Goal: Task Accomplishment & Management: Use online tool/utility

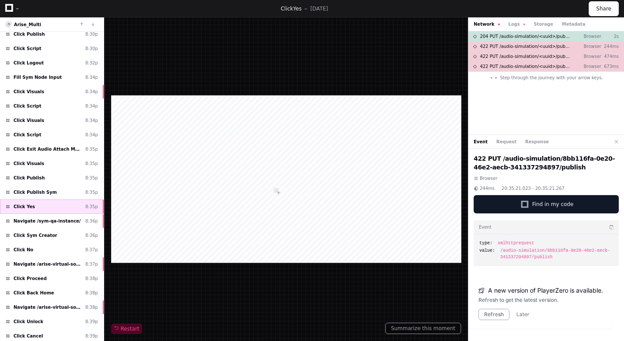
scroll to position [62, 0]
click at [56, 217] on div "Navigate /sym-qa-instance/ 8:36p" at bounding box center [52, 221] width 104 height 14
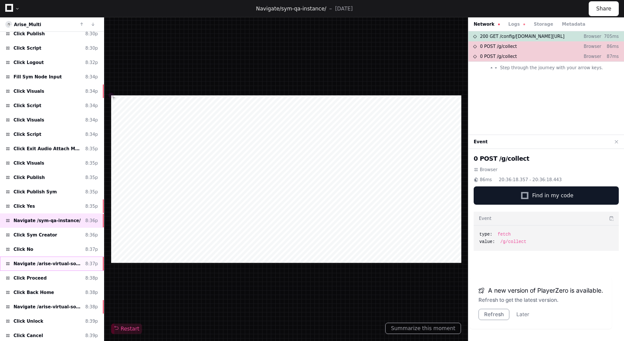
click at [62, 263] on span "Navigate /arise-virtual-solutions/audio-simulation/*/create-sym" at bounding box center [48, 264] width 68 height 7
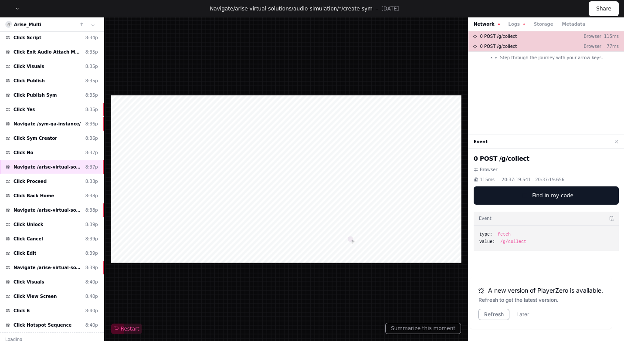
scroll to position [164, 0]
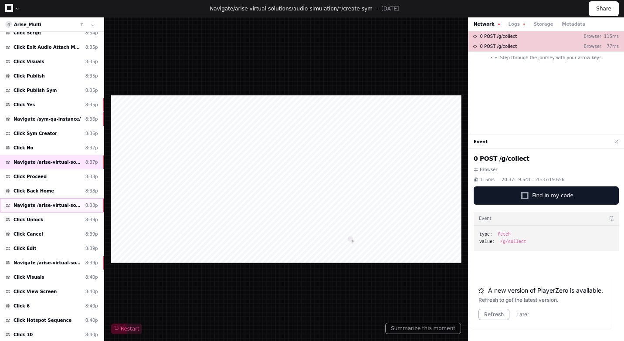
click at [69, 204] on span "Navigate /arise-virtual-solutions/" at bounding box center [48, 205] width 68 height 7
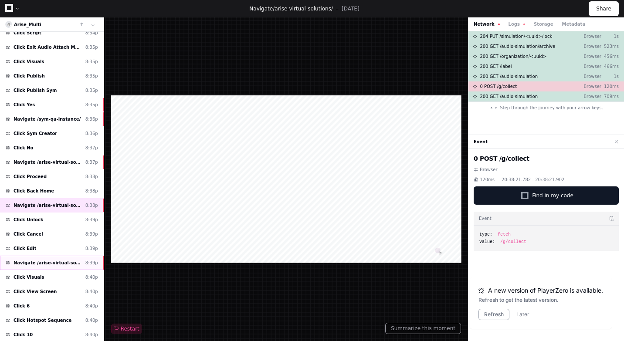
click at [61, 266] on span "Navigate /arise-virtual-solutions/audio-simulation/*/create-sym" at bounding box center [48, 263] width 68 height 7
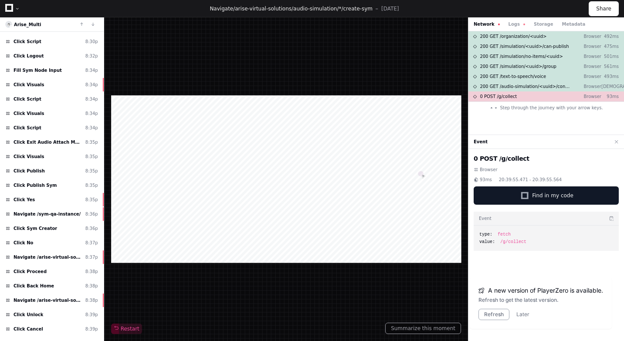
scroll to position [67, 0]
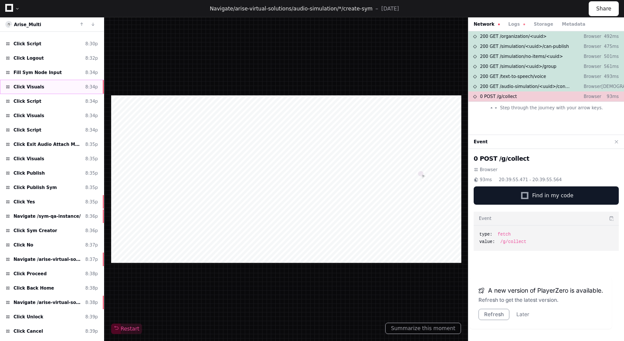
click at [52, 87] on div "Click Visuals 8:34p" at bounding box center [52, 87] width 104 height 14
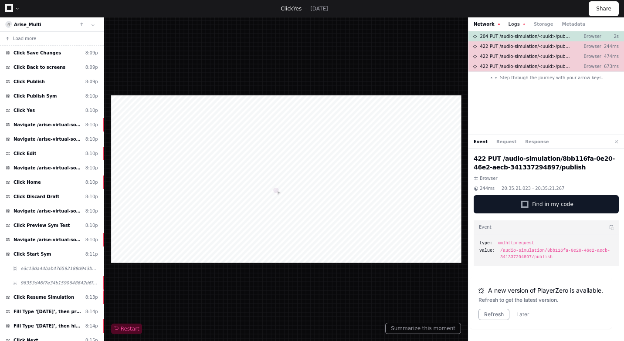
click at [513, 25] on button "Logs" at bounding box center [517, 24] width 17 height 7
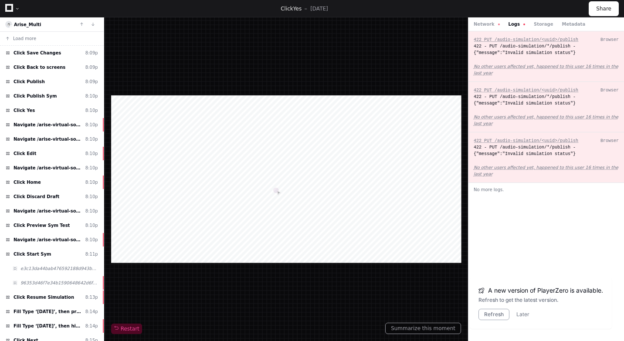
click at [517, 24] on button "Logs" at bounding box center [517, 24] width 17 height 7
click at [485, 26] on button "Network" at bounding box center [487, 24] width 26 height 7
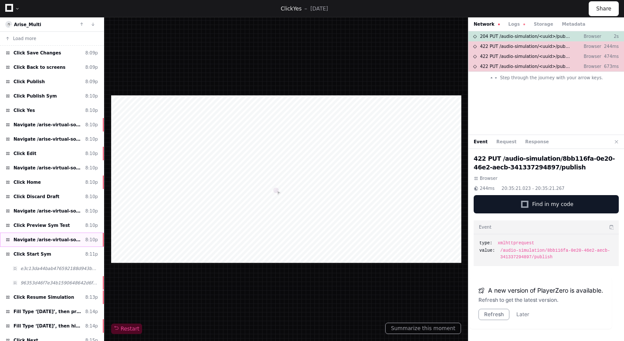
click at [61, 237] on span "Navigate /arise-virtual-solutions/simulation/*/preview_test" at bounding box center [48, 240] width 68 height 7
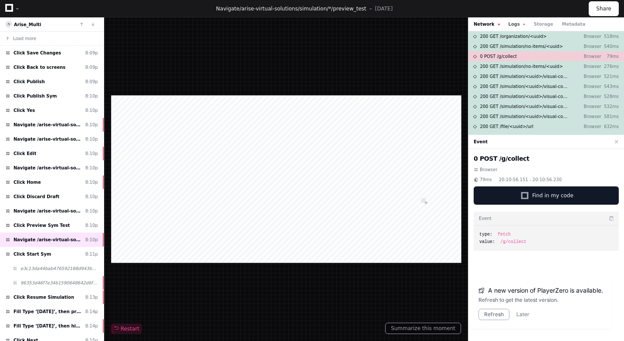
click at [517, 23] on button "Logs" at bounding box center [517, 24] width 17 height 7
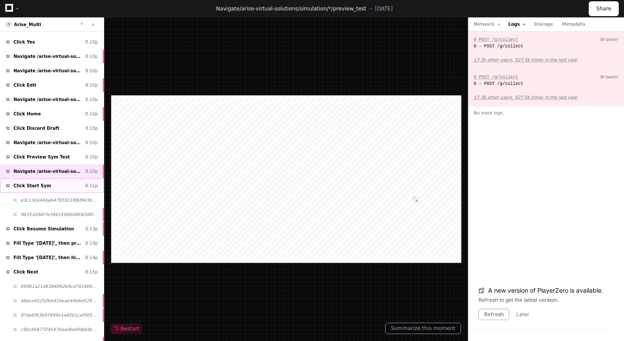
scroll to position [72, 0]
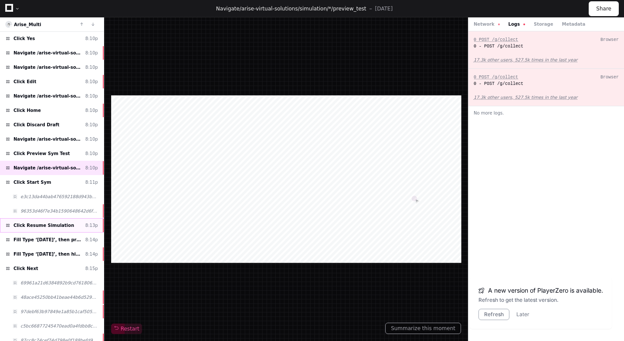
click at [70, 229] on div "Click Resume Simulation 8:13p" at bounding box center [52, 225] width 104 height 14
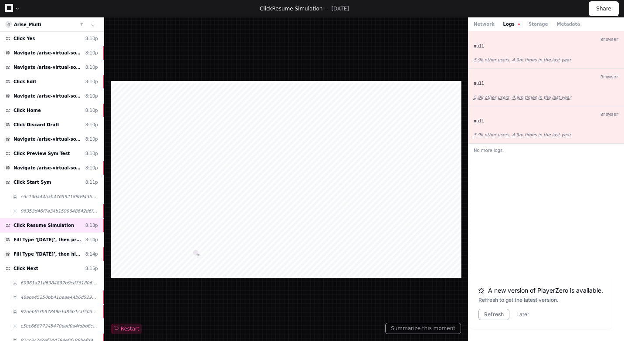
click at [508, 24] on button "Logs" at bounding box center [512, 24] width 17 height 7
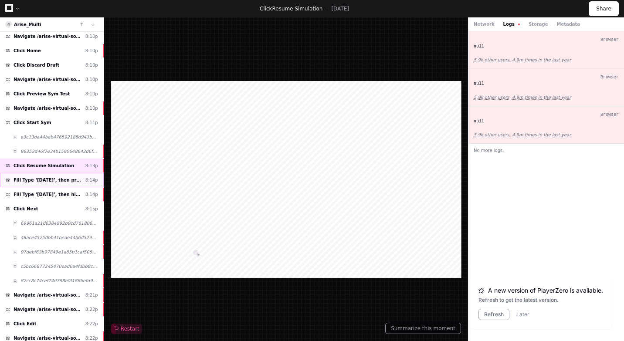
scroll to position [134, 0]
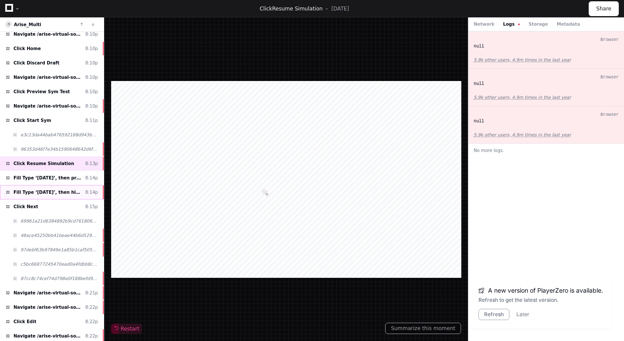
click at [58, 193] on span "Fill Type ‘10/07/2025’, then hit ‘Enter.’​" at bounding box center [48, 192] width 68 height 7
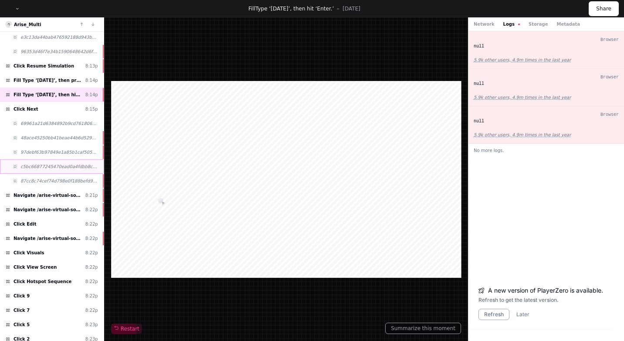
scroll to position [239, 0]
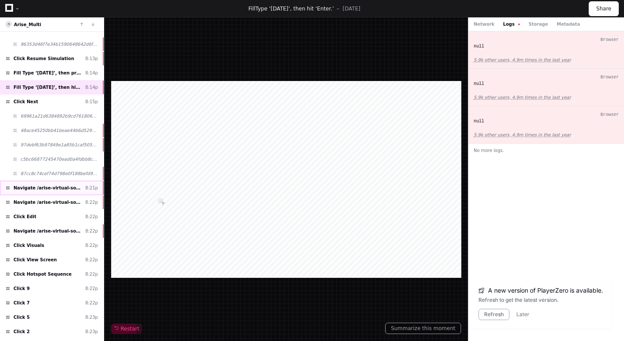
click at [73, 193] on div "Navigate /arise-virtual-solutions/simulation/*/execution/*/statistic 8:21p" at bounding box center [52, 188] width 104 height 14
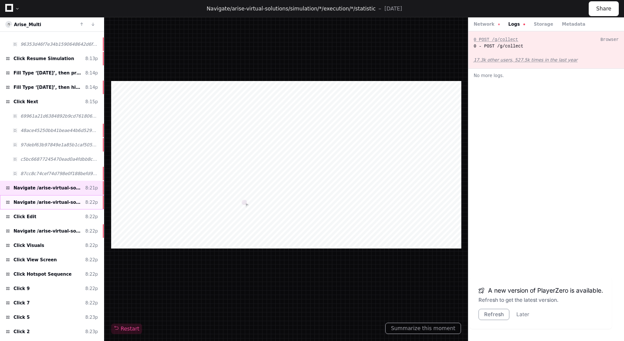
click at [68, 208] on div "Navigate /arise-virtual-solutions/ (Home) 8:22p" at bounding box center [52, 202] width 104 height 14
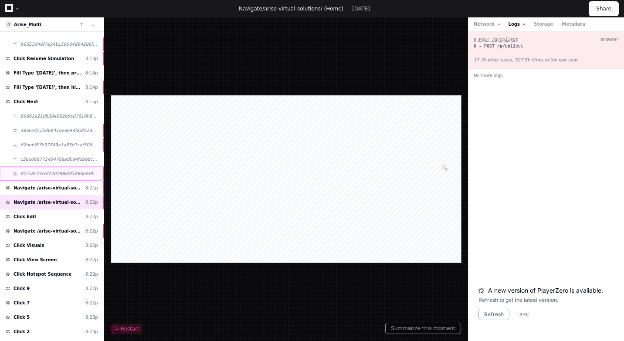
click at [82, 173] on span "87cc8c74cef74d798e0f188befd909d5" at bounding box center [59, 173] width 78 height 7
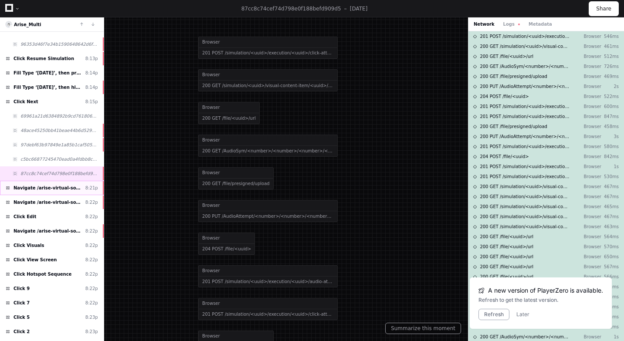
click at [62, 186] on span "Navigate /arise-virtual-solutions/simulation/*/execution/*/statistic" at bounding box center [48, 188] width 68 height 7
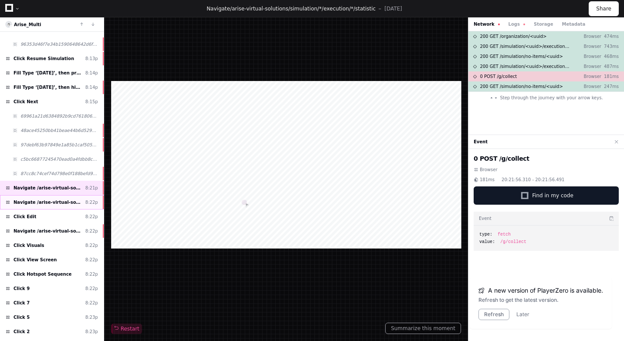
click at [60, 198] on div "Navigate /arise-virtual-solutions/ (Home) 8:22p" at bounding box center [52, 202] width 104 height 14
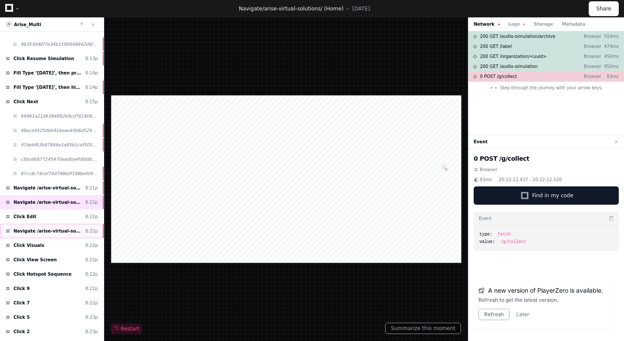
click at [68, 232] on span "Navigate /arise-virtual-solutions/audio-simulation/*/create-sym" at bounding box center [48, 231] width 68 height 7
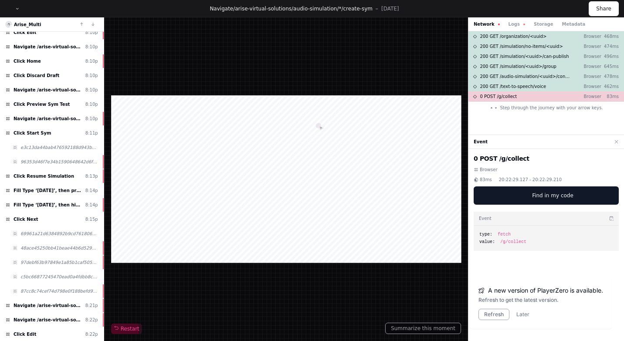
scroll to position [120, 0]
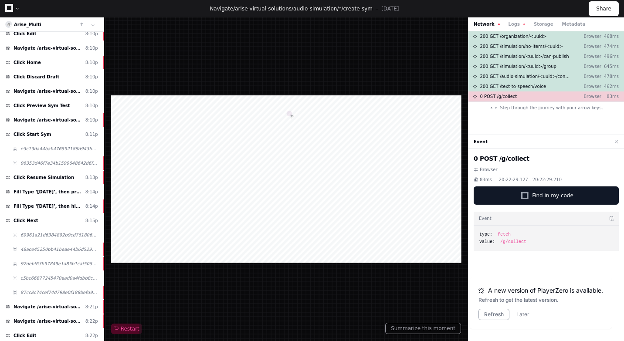
click at [62, 176] on span "Click Resume Simulation" at bounding box center [44, 177] width 61 height 7
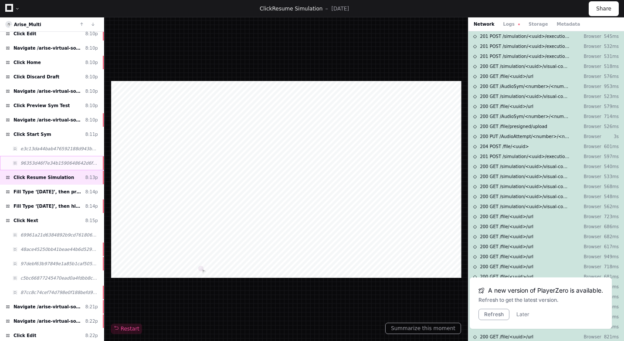
click at [73, 164] on span "96353d46f7e34b1590648642d6f0a02c" at bounding box center [59, 163] width 78 height 7
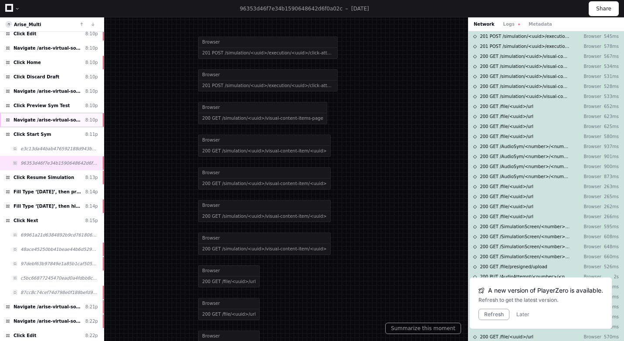
click at [69, 126] on div "Navigate /arise-virtual-solutions/simulation/*/preview_test 8:10p" at bounding box center [52, 120] width 104 height 14
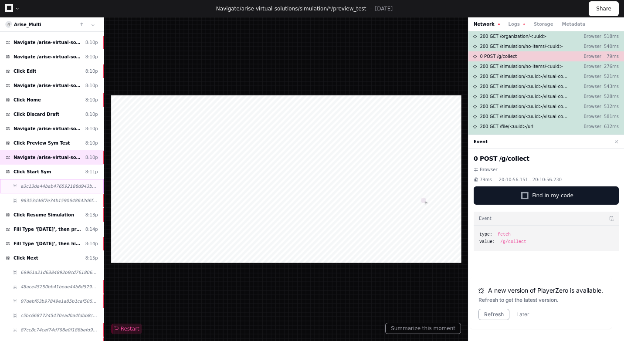
scroll to position [82, 0]
click at [69, 102] on div "Click Home 8:10p" at bounding box center [52, 100] width 104 height 14
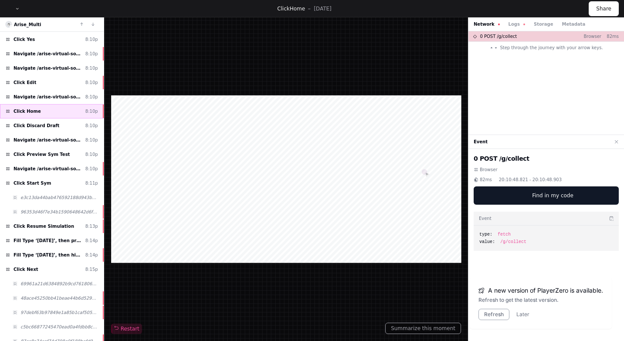
scroll to position [27, 0]
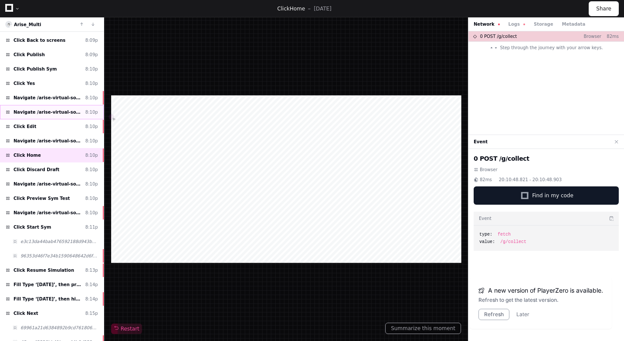
click at [58, 117] on div "Navigate /arise-virtual-solutions/ (Home) 8:10p" at bounding box center [52, 112] width 104 height 14
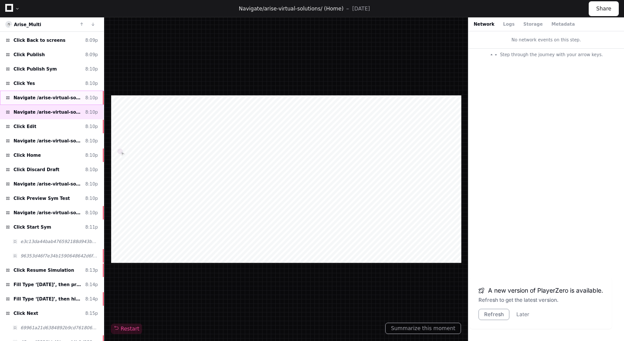
click at [71, 99] on span "Navigate /arise-virtual-solutions/sym" at bounding box center [48, 98] width 68 height 7
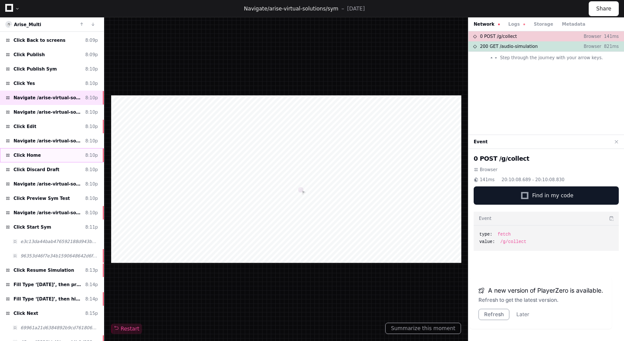
click at [82, 154] on div "Click Home 8:10p" at bounding box center [52, 155] width 104 height 14
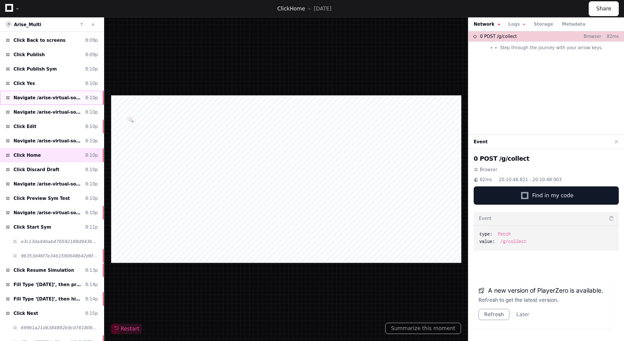
click at [66, 99] on span "Navigate /arise-virtual-solutions/sym" at bounding box center [48, 98] width 68 height 7
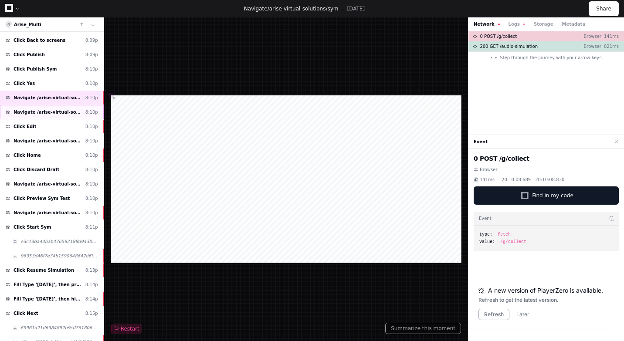
click at [59, 112] on span "Navigate /arise-virtual-solutions/ (Home)" at bounding box center [48, 112] width 68 height 7
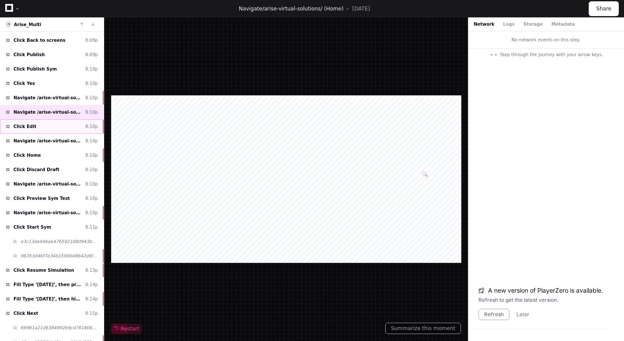
click at [63, 127] on div "Click Edit 8:10p" at bounding box center [52, 126] width 104 height 14
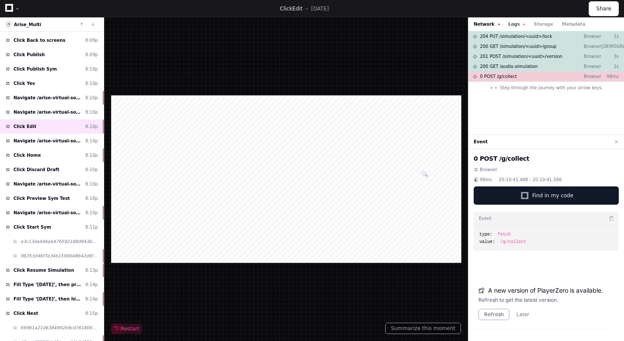
click at [509, 24] on button "Logs" at bounding box center [517, 24] width 17 height 7
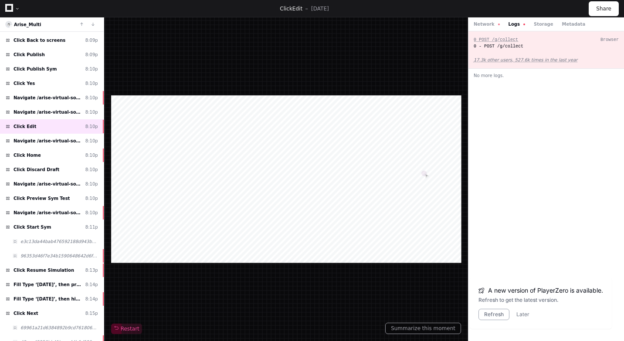
click at [483, 29] on div "Network Logs Storage Metadata" at bounding box center [547, 24] width 156 height 14
click at [489, 21] on button "Network" at bounding box center [487, 24] width 26 height 7
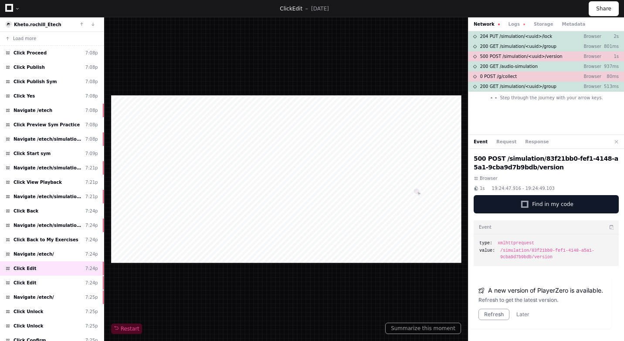
scroll to position [151, 0]
